Goal: Information Seeking & Learning: Learn about a topic

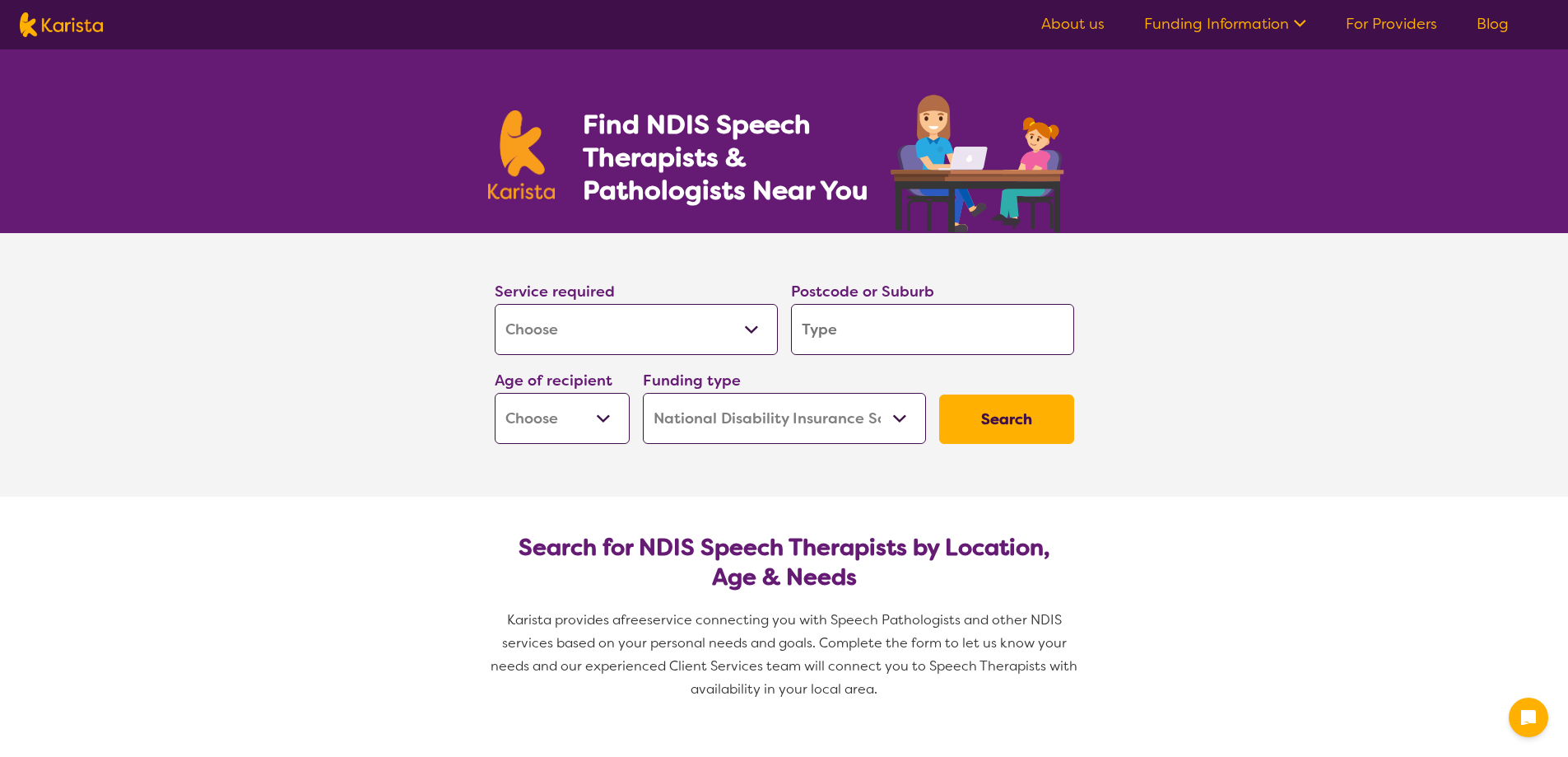
select select "[MEDICAL_DATA]"
select select "NDIS"
select select "[MEDICAL_DATA]"
select select "NDIS"
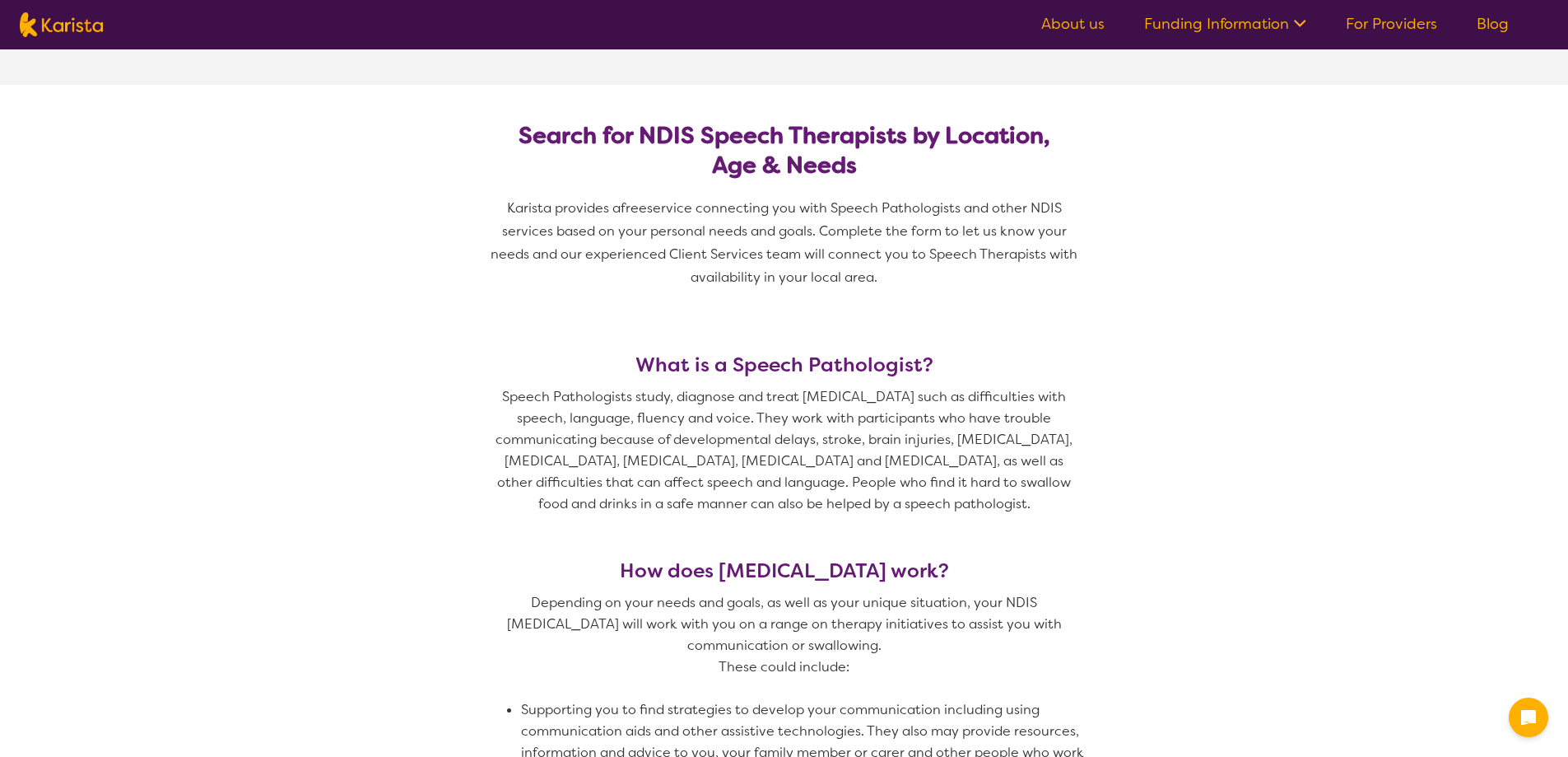
scroll to position [82, 0]
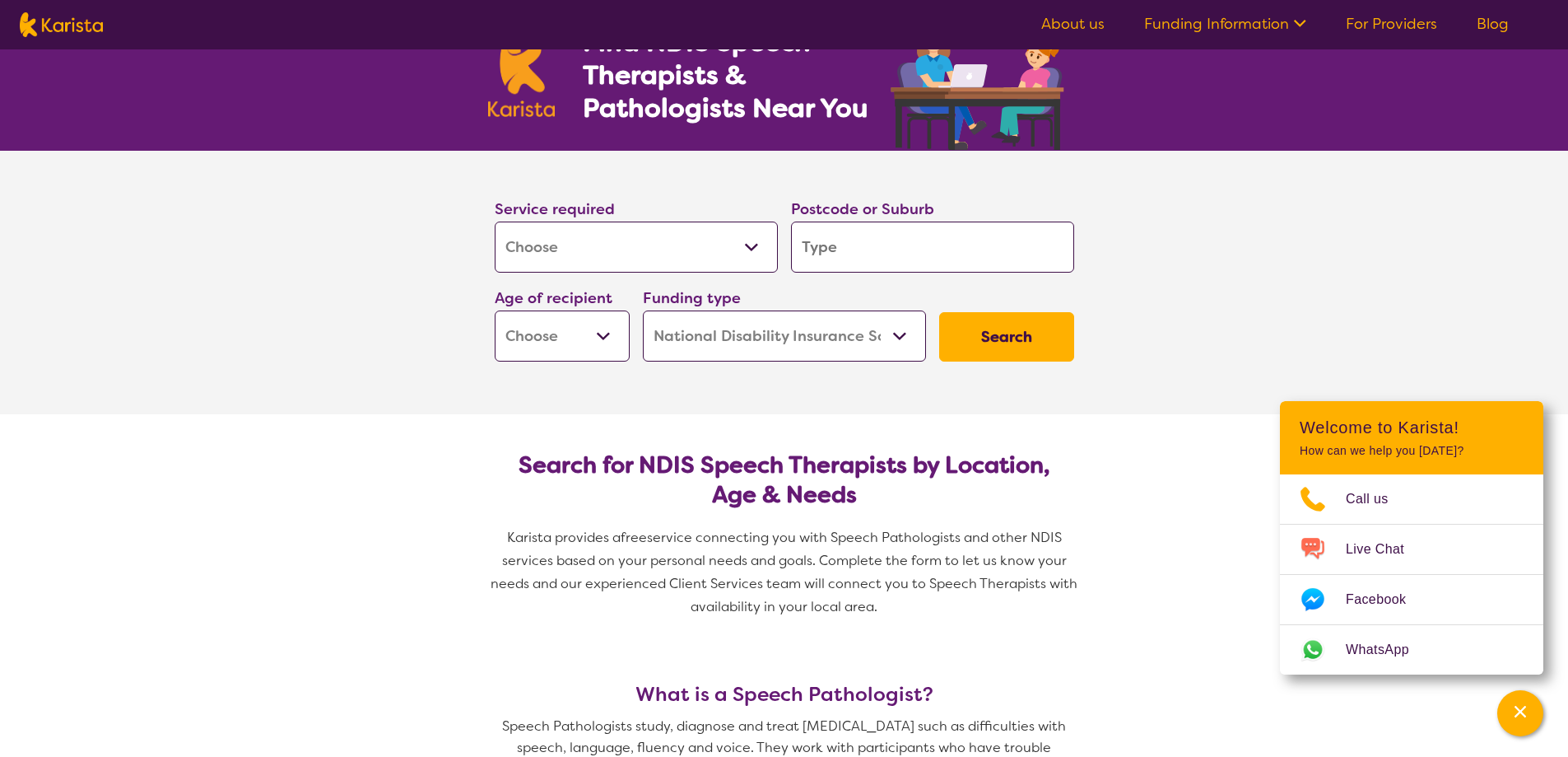
click at [863, 257] on input "search" at bounding box center [933, 246] width 283 height 51
type input "2"
type input "21"
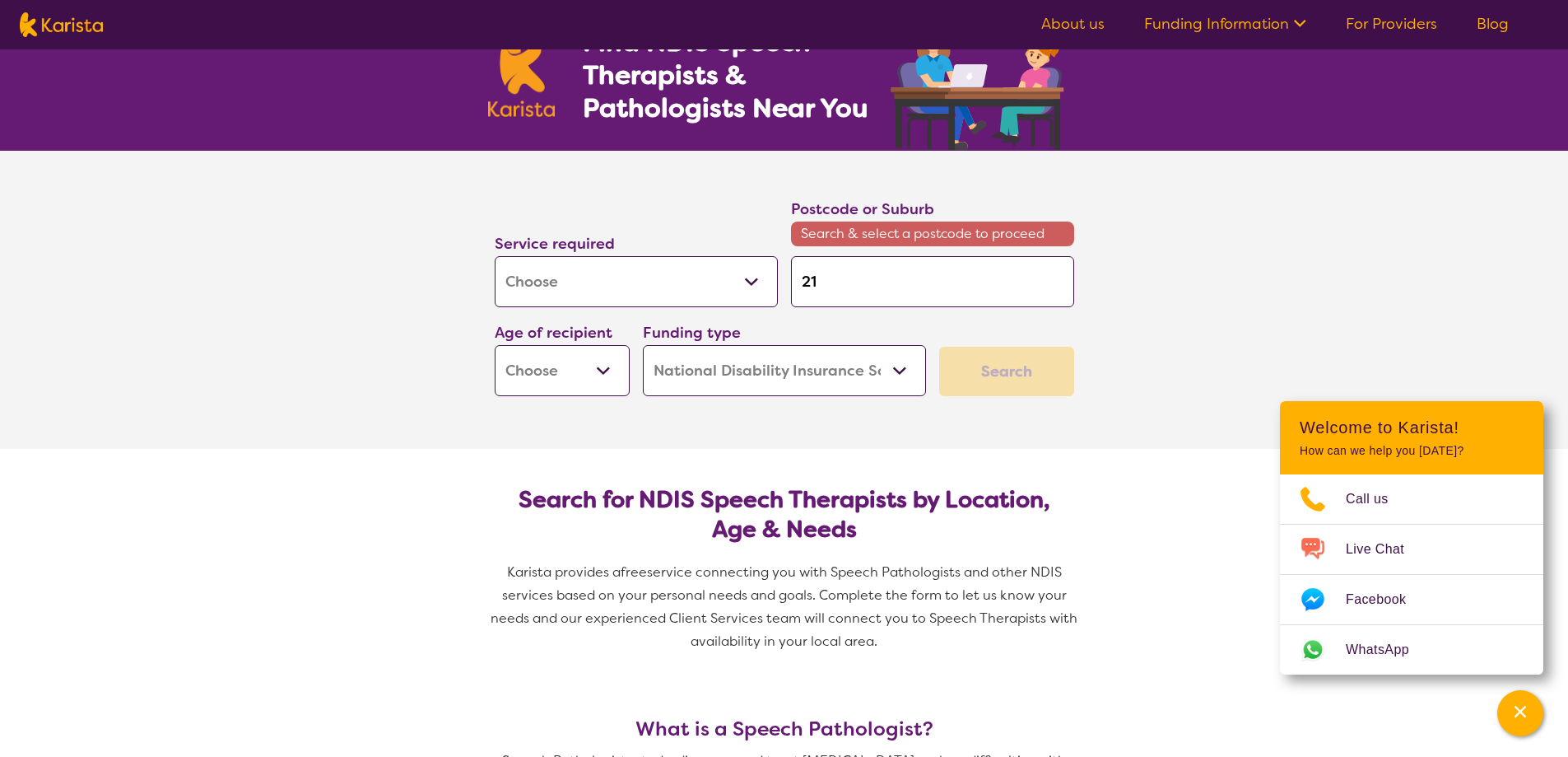
type input "217"
type input "2170"
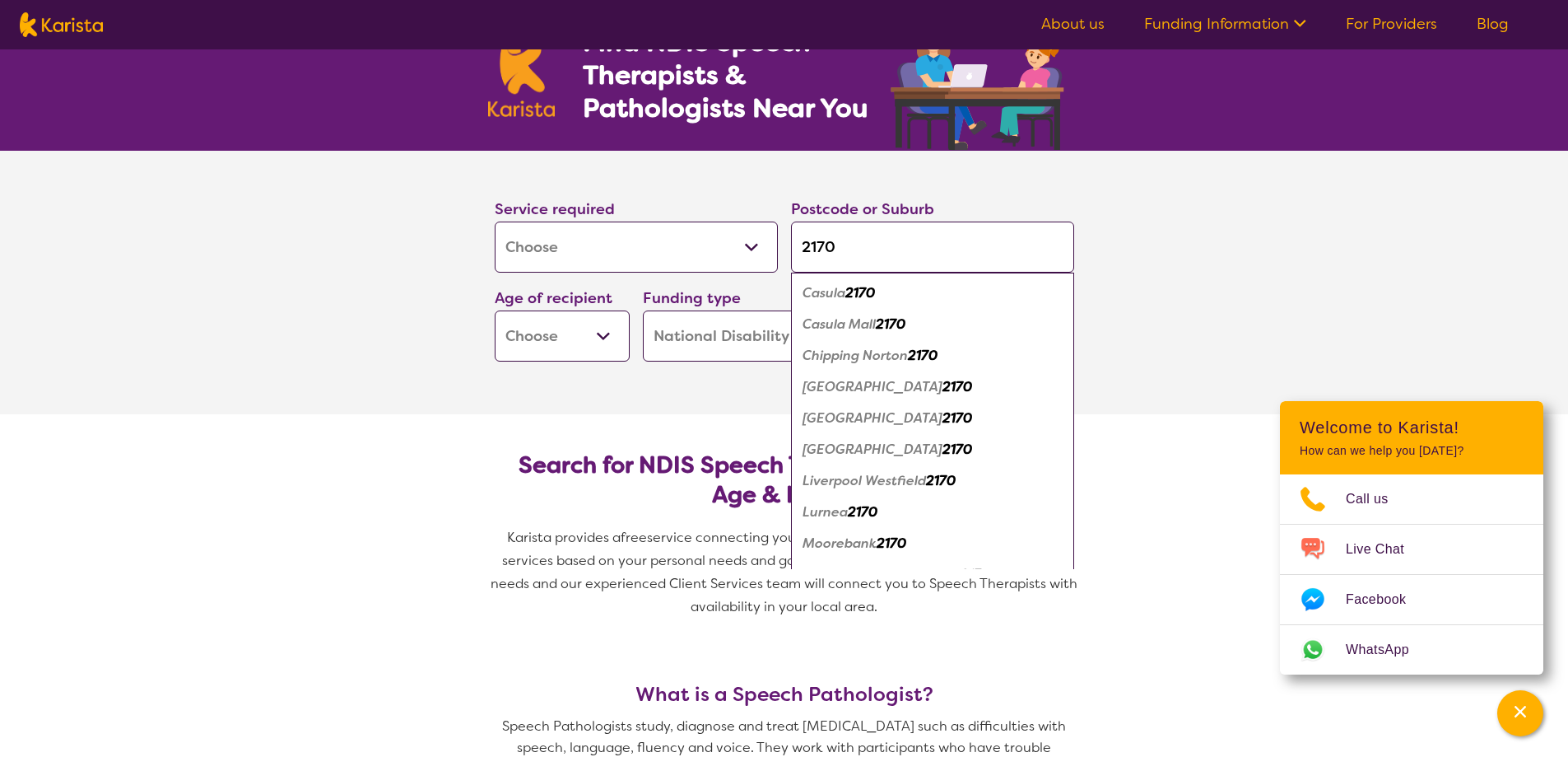
type input "2170"
click at [943, 421] on em "2170" at bounding box center [957, 418] width 29 height 17
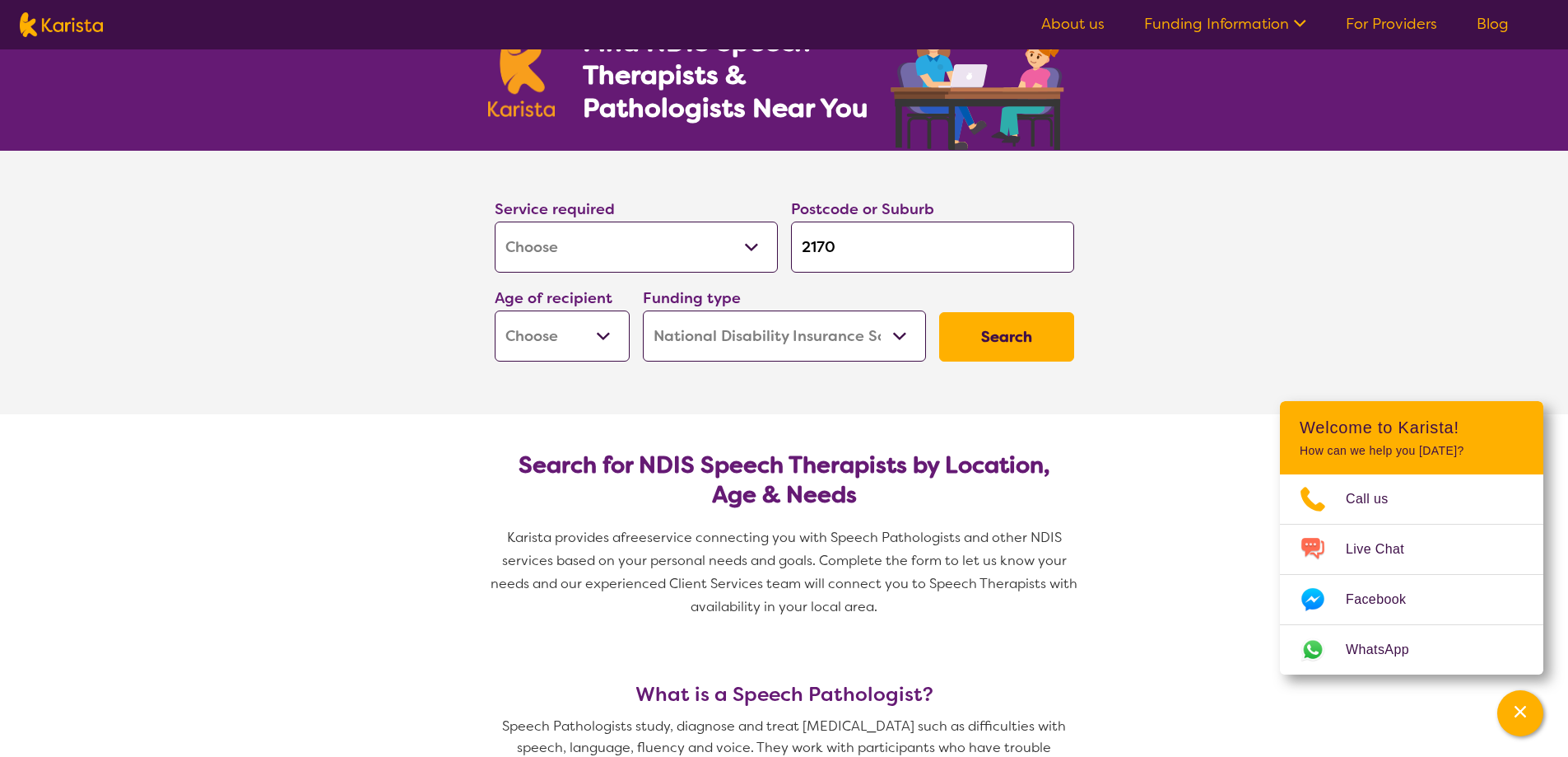
click at [606, 334] on select "Early Childhood - 0 to 9 Child - 10 to 11 Adolescent - 12 to 17 Adult - 18 to 6…" at bounding box center [562, 335] width 135 height 51
select select "EC"
click at [495, 310] on select "Early Childhood - 0 to 9 Child - 10 to 11 Adolescent - 12 to 17 Adult - 18 to 6…" at bounding box center [562, 335] width 135 height 51
select select "EC"
click at [1045, 340] on button "Search" at bounding box center [1006, 336] width 135 height 49
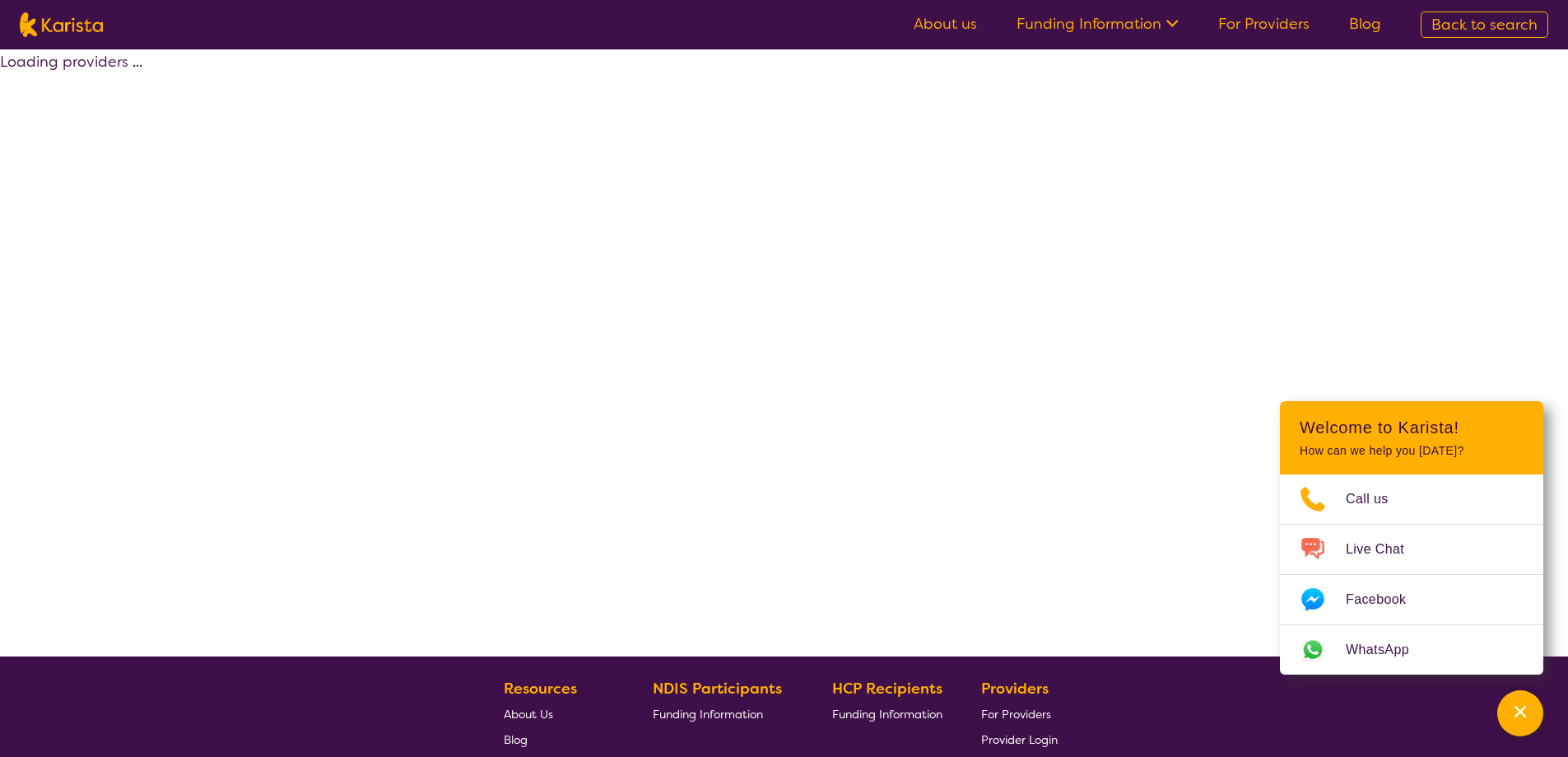
select select "by_score"
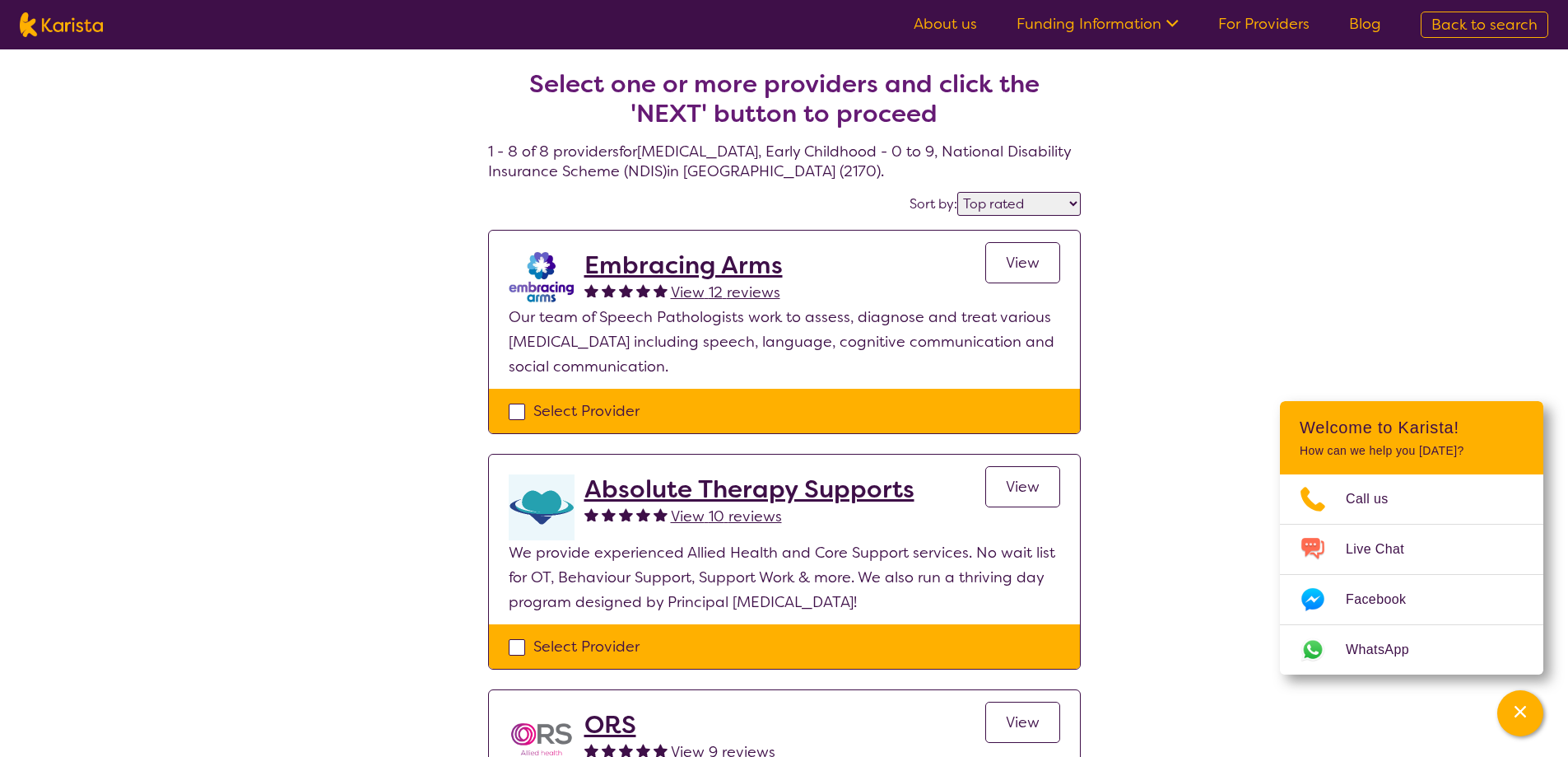
select select "[MEDICAL_DATA]"
select select "EC"
select select "NDIS"
select select "[MEDICAL_DATA]"
select select "EC"
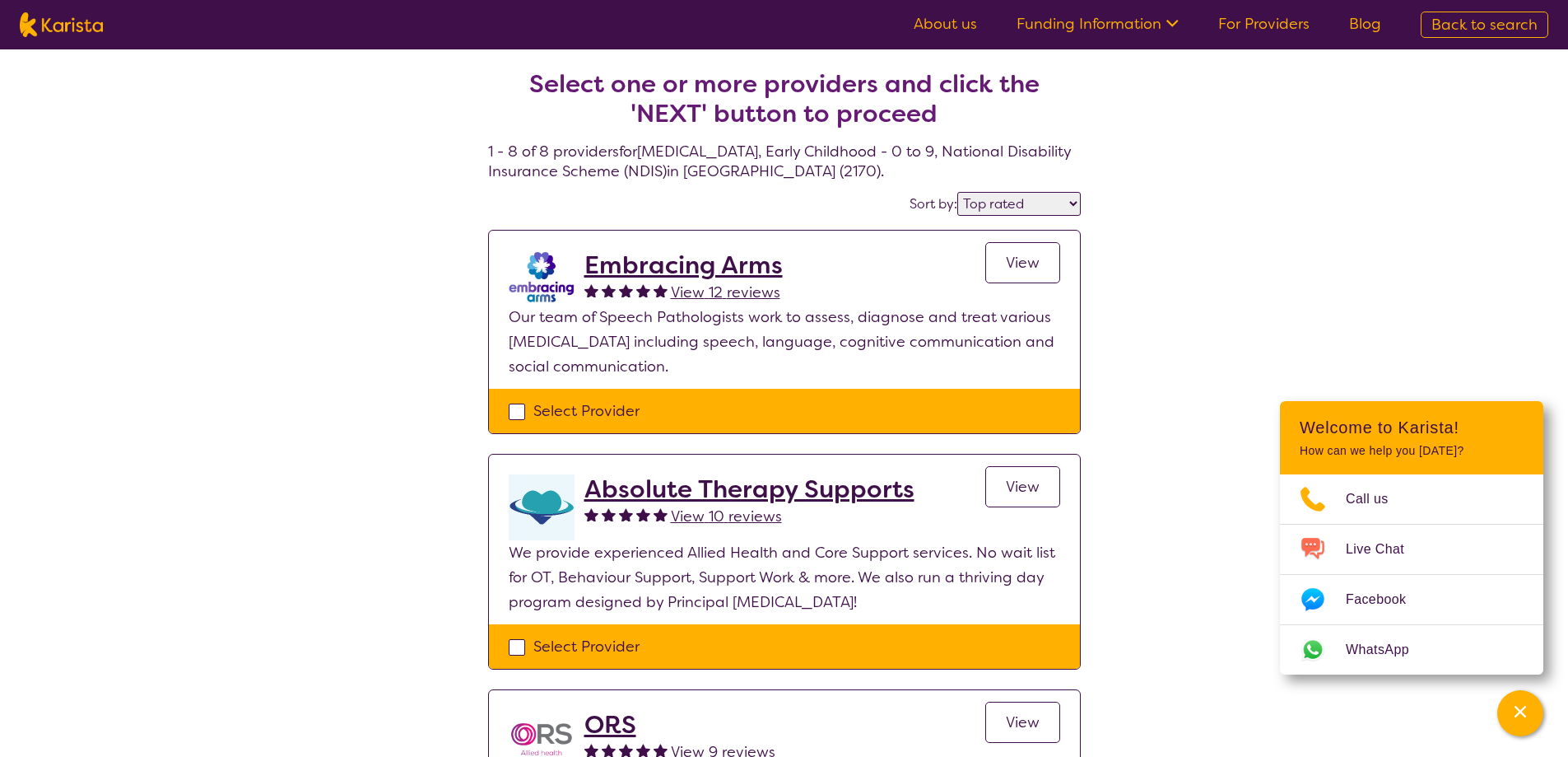
select select "NDIS"
